Goal: Transaction & Acquisition: Subscribe to service/newsletter

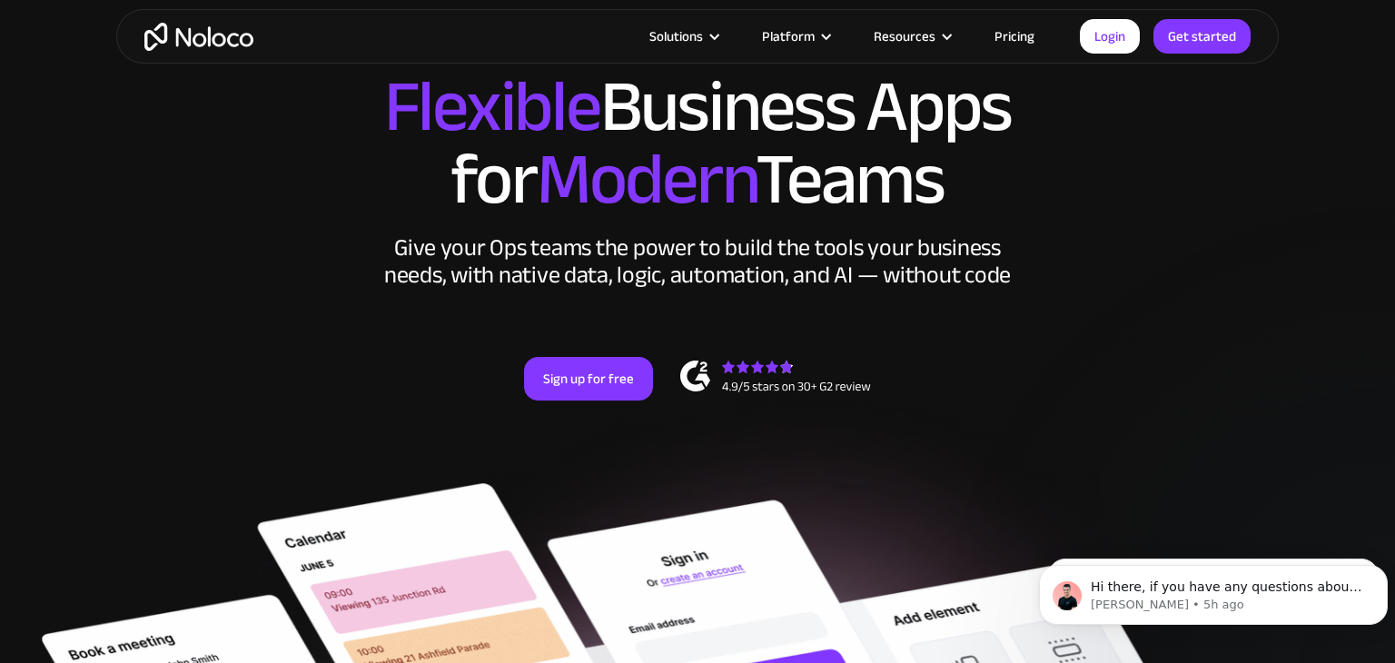
scroll to position [112, 0]
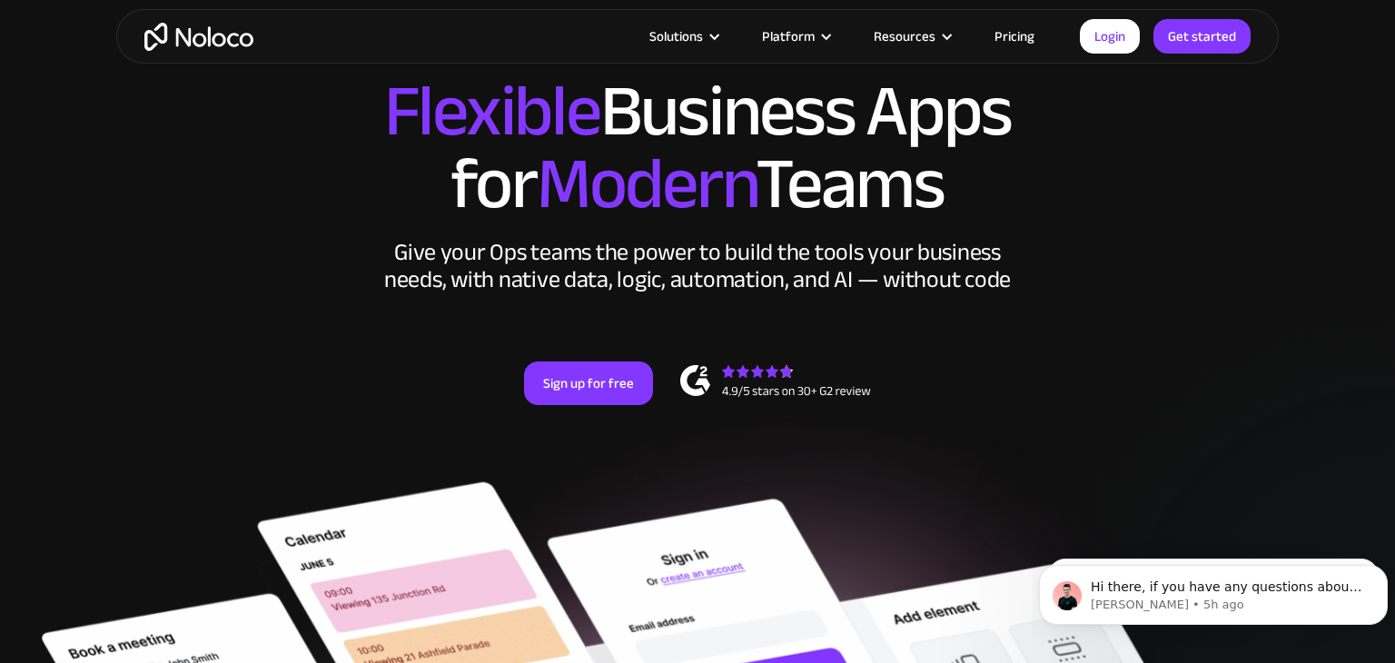
click at [1023, 34] on link "Pricing" at bounding box center [1014, 37] width 85 height 24
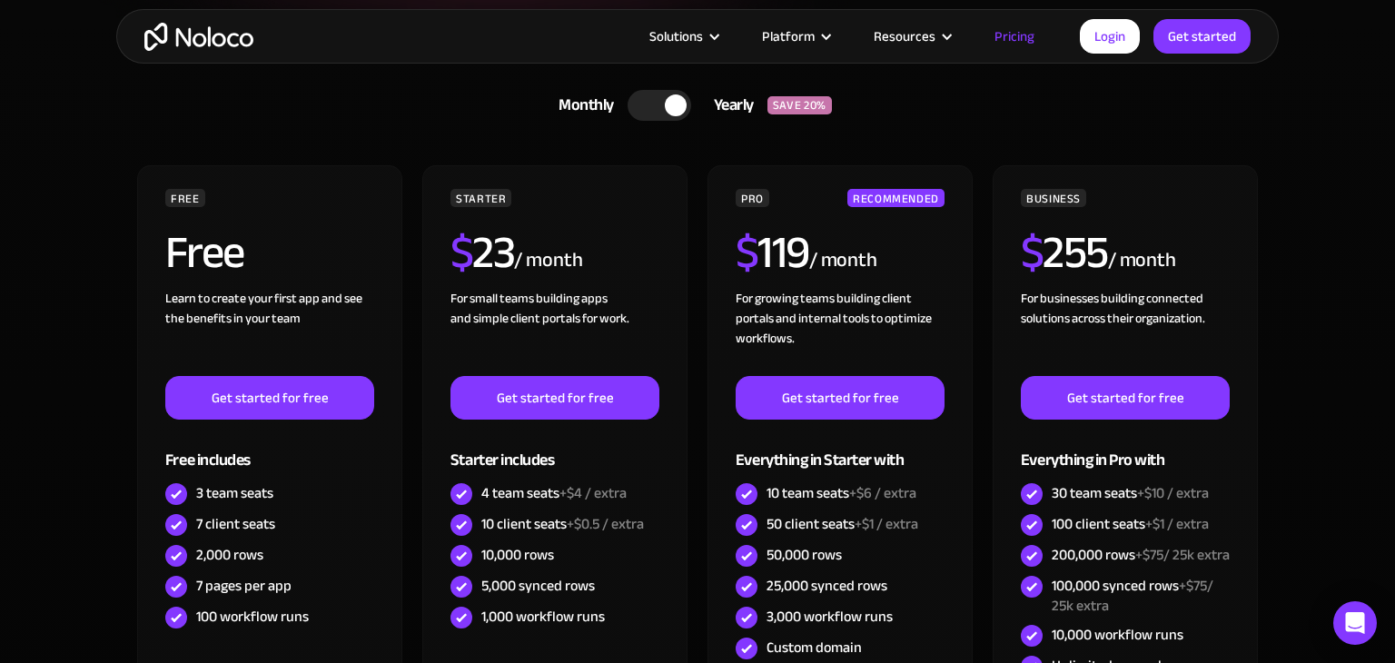
scroll to position [412, 0]
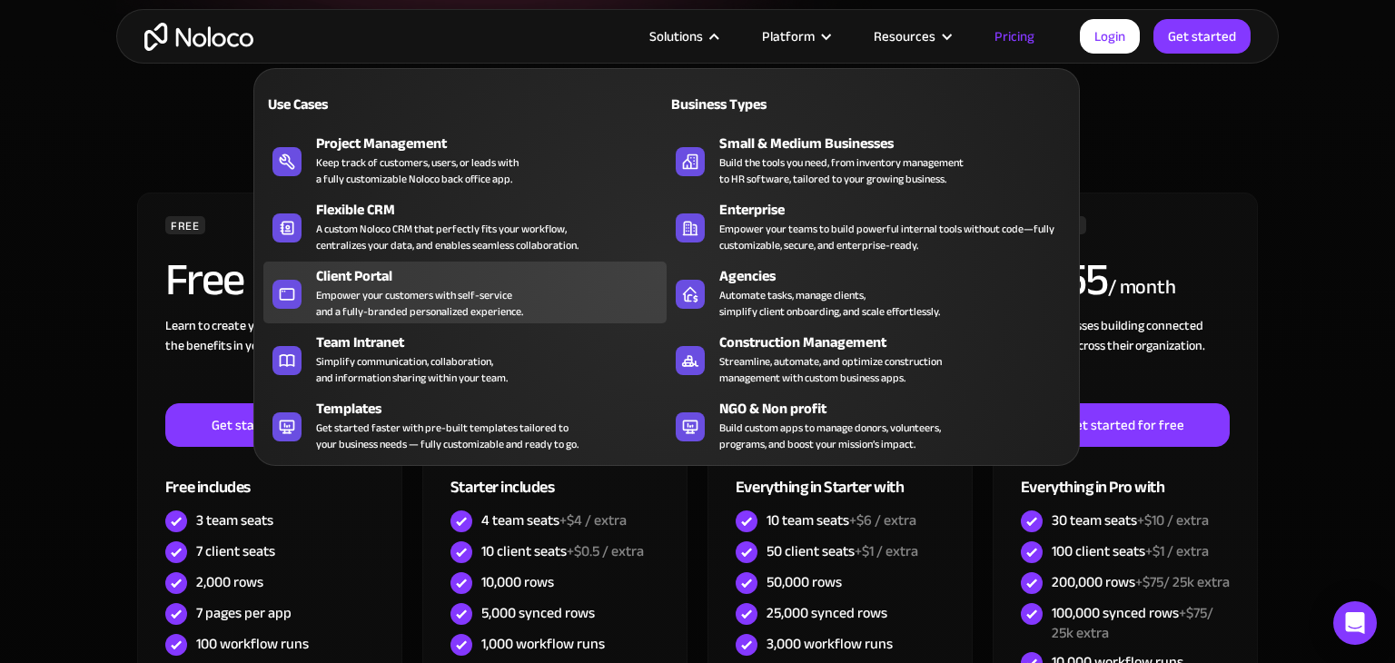
click at [422, 292] on div "Empower your customers with self-service and a fully-branded personalized exper…" at bounding box center [419, 303] width 207 height 33
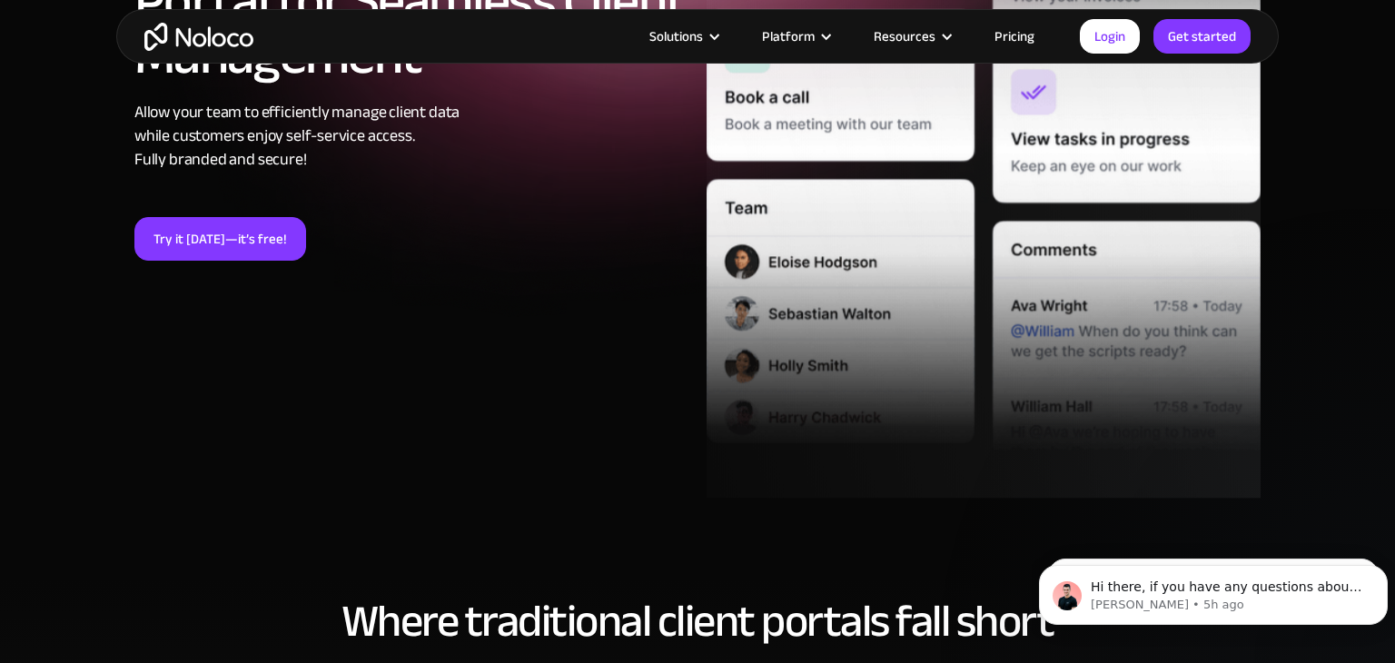
scroll to position [414, 0]
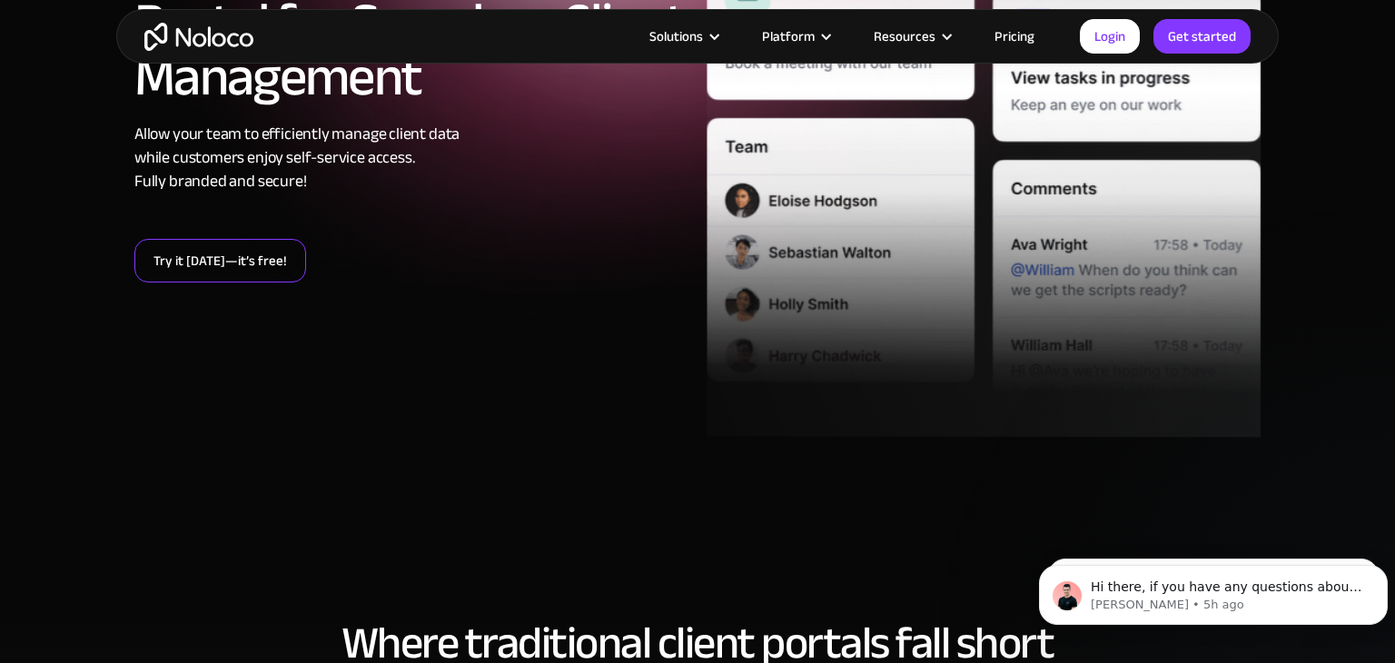
click at [243, 266] on link "Try it today—it’s free!" at bounding box center [220, 261] width 172 height 44
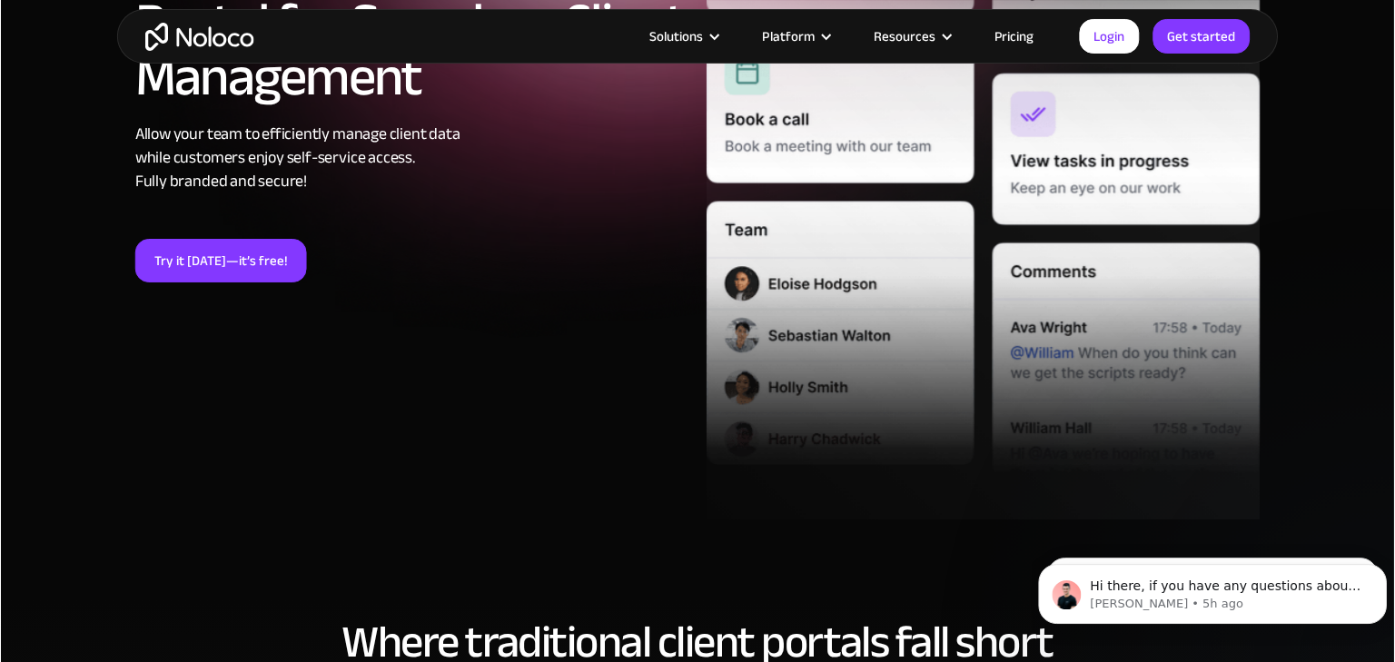
scroll to position [415, 0]
